Goal: Book appointment/travel/reservation

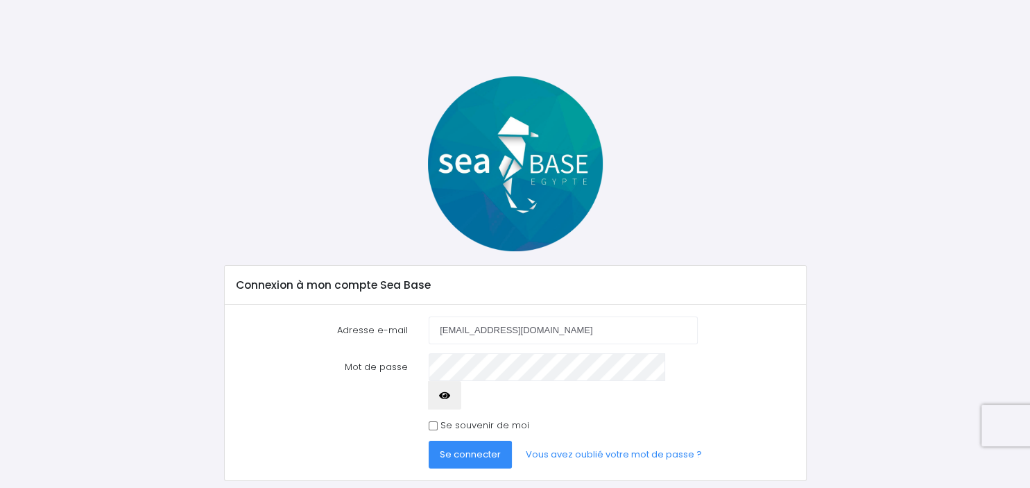
type input "[EMAIL_ADDRESS][DOMAIN_NAME]"
click at [489, 447] on span "Se connecter" at bounding box center [470, 453] width 61 height 13
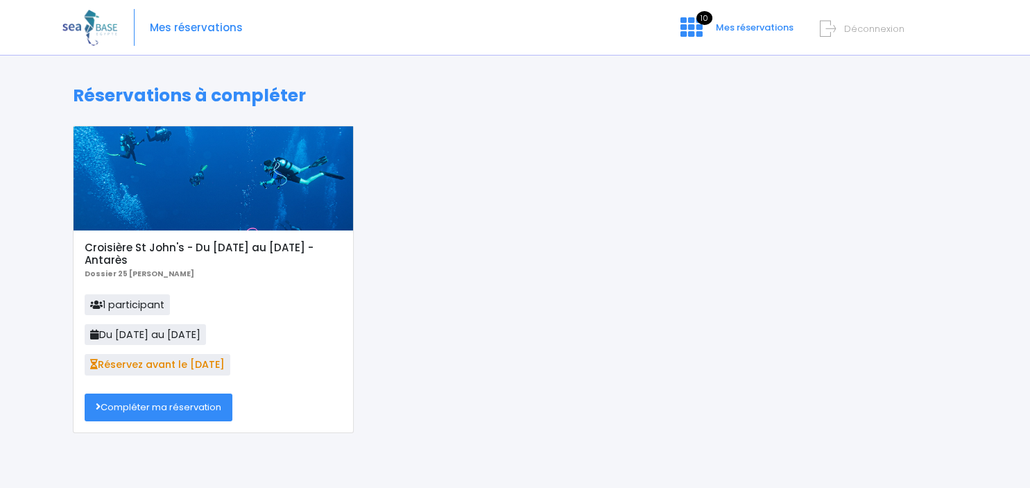
click at [191, 411] on link "Compléter ma réservation" at bounding box center [159, 407] width 148 height 28
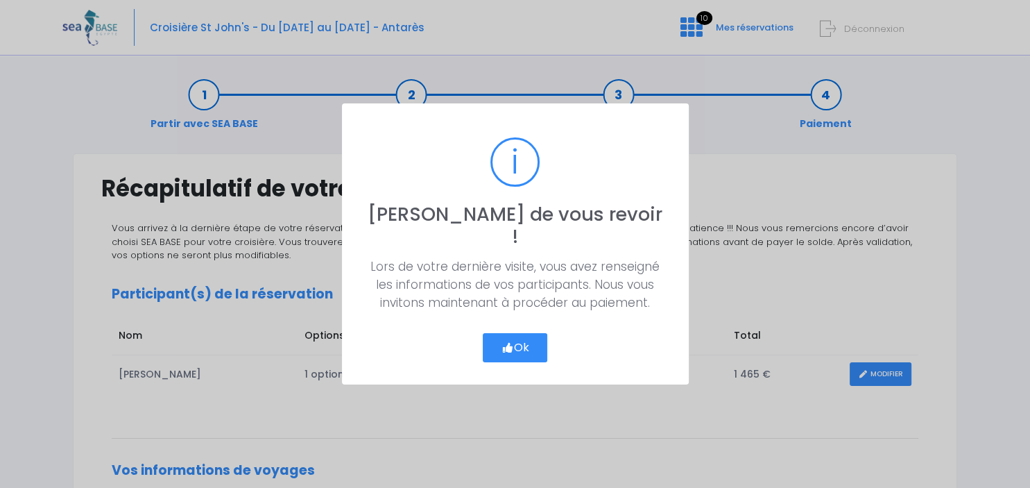
click at [510, 347] on icon "button" at bounding box center [507, 347] width 12 height 0
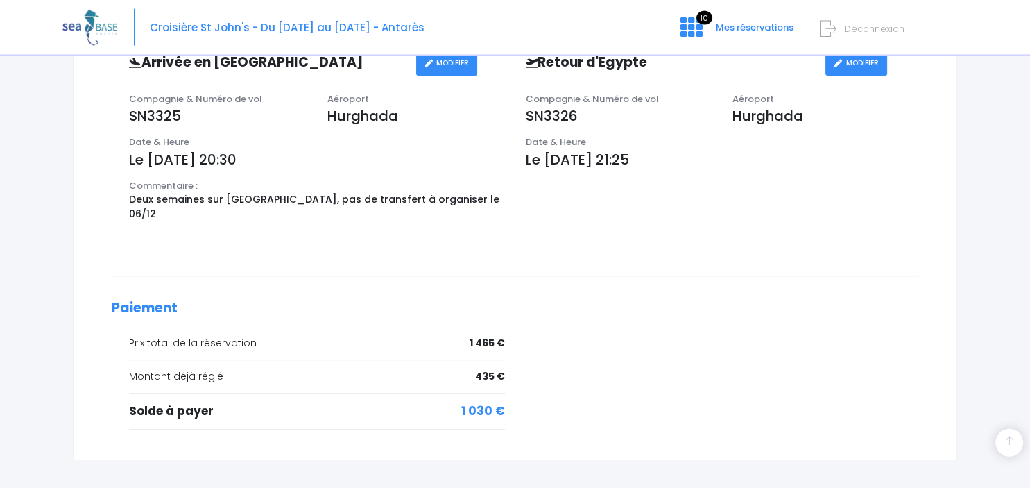
scroll to position [488, 0]
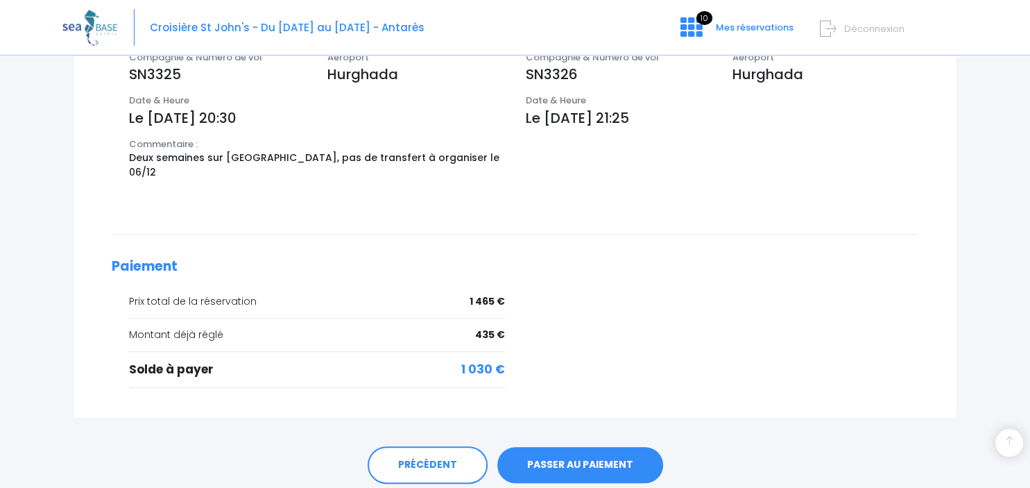
click at [634, 458] on link "PASSER AU PAIEMENT" at bounding box center [580, 465] width 166 height 36
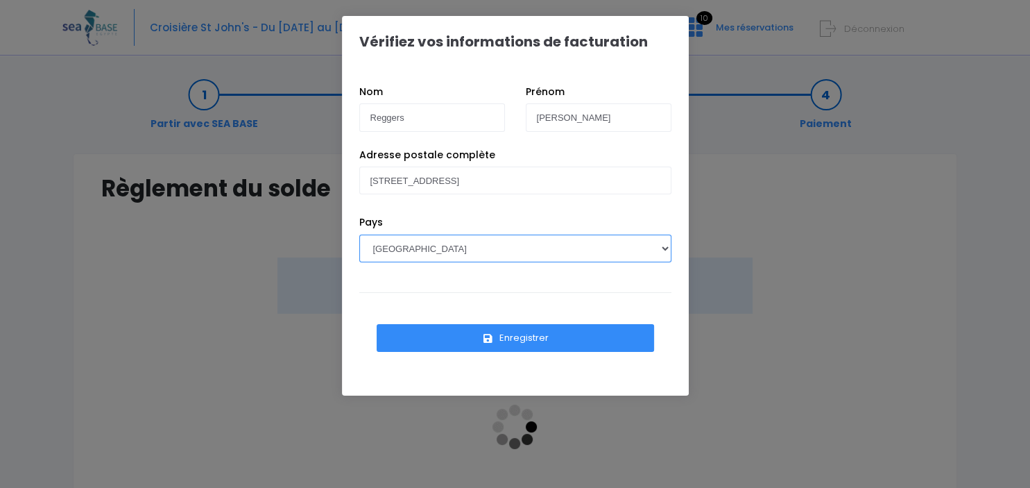
select select "BE"
click option "BELGIQUE" at bounding box center [0, 0] width 0 height 0
click at [517, 336] on button "Enregistrer" at bounding box center [515, 338] width 277 height 28
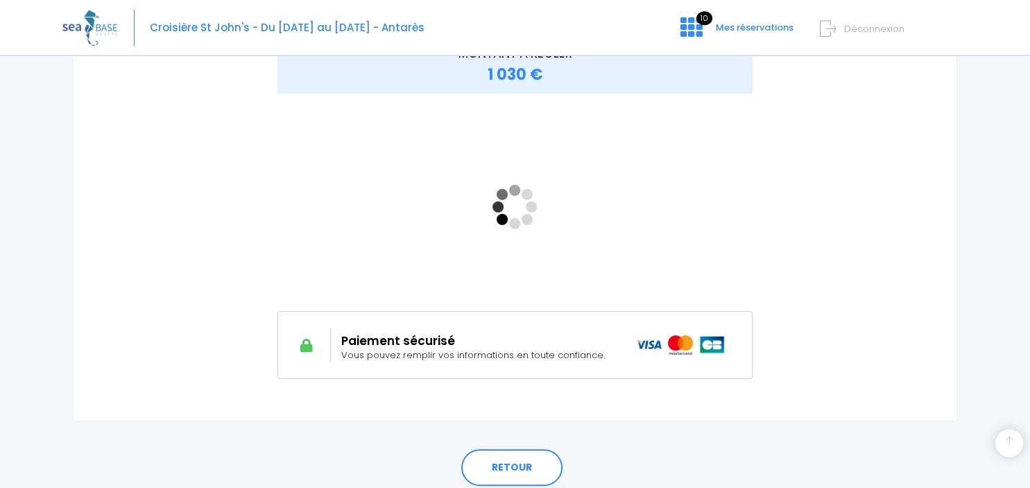
scroll to position [272, 0]
